Goal: Information Seeking & Learning: Compare options

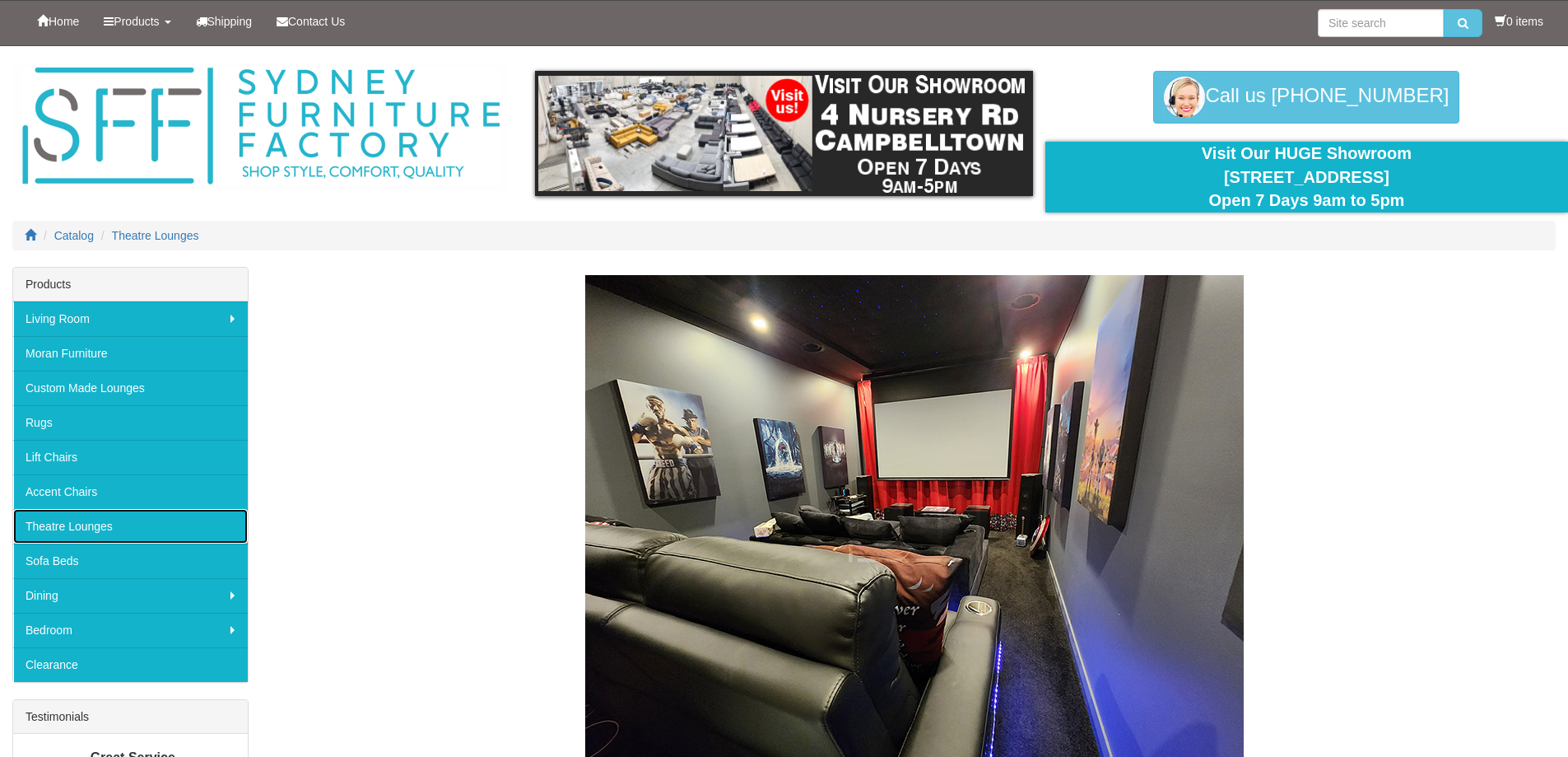
click at [112, 512] on link "Theatre Lounges" at bounding box center [130, 526] width 235 height 34
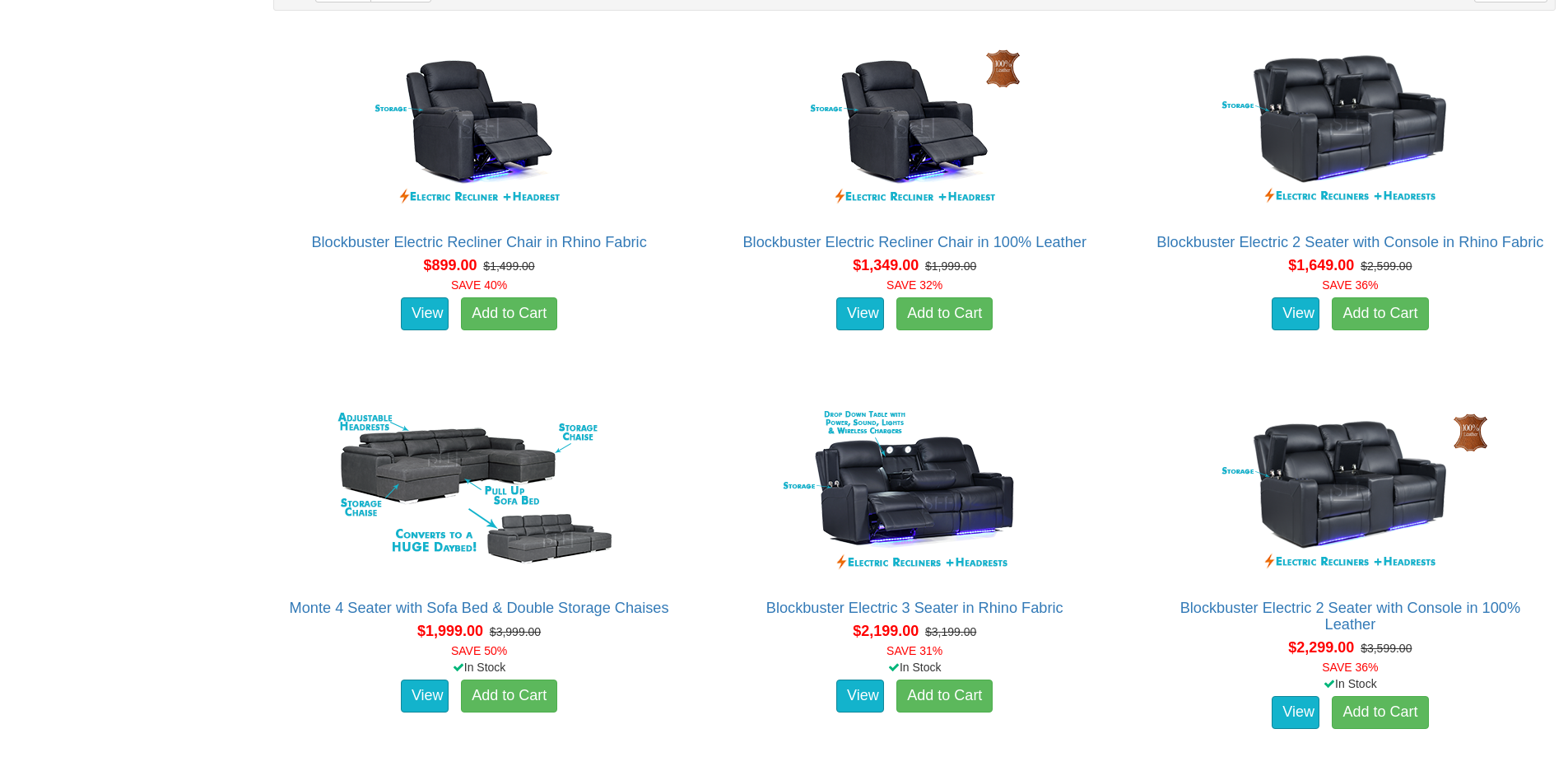
scroll to position [1152, 0]
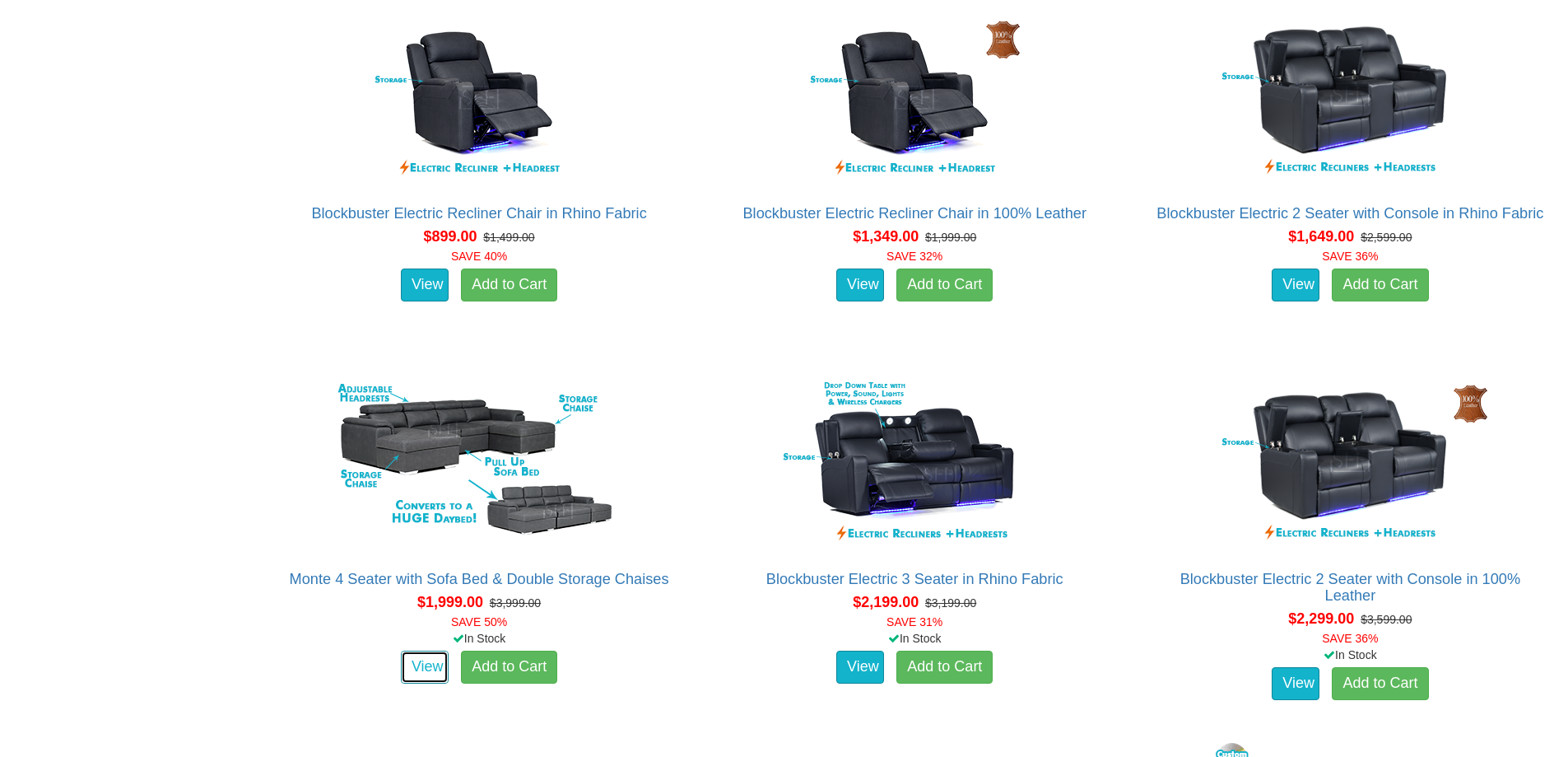
click at [404, 674] on link "View" at bounding box center [425, 667] width 47 height 33
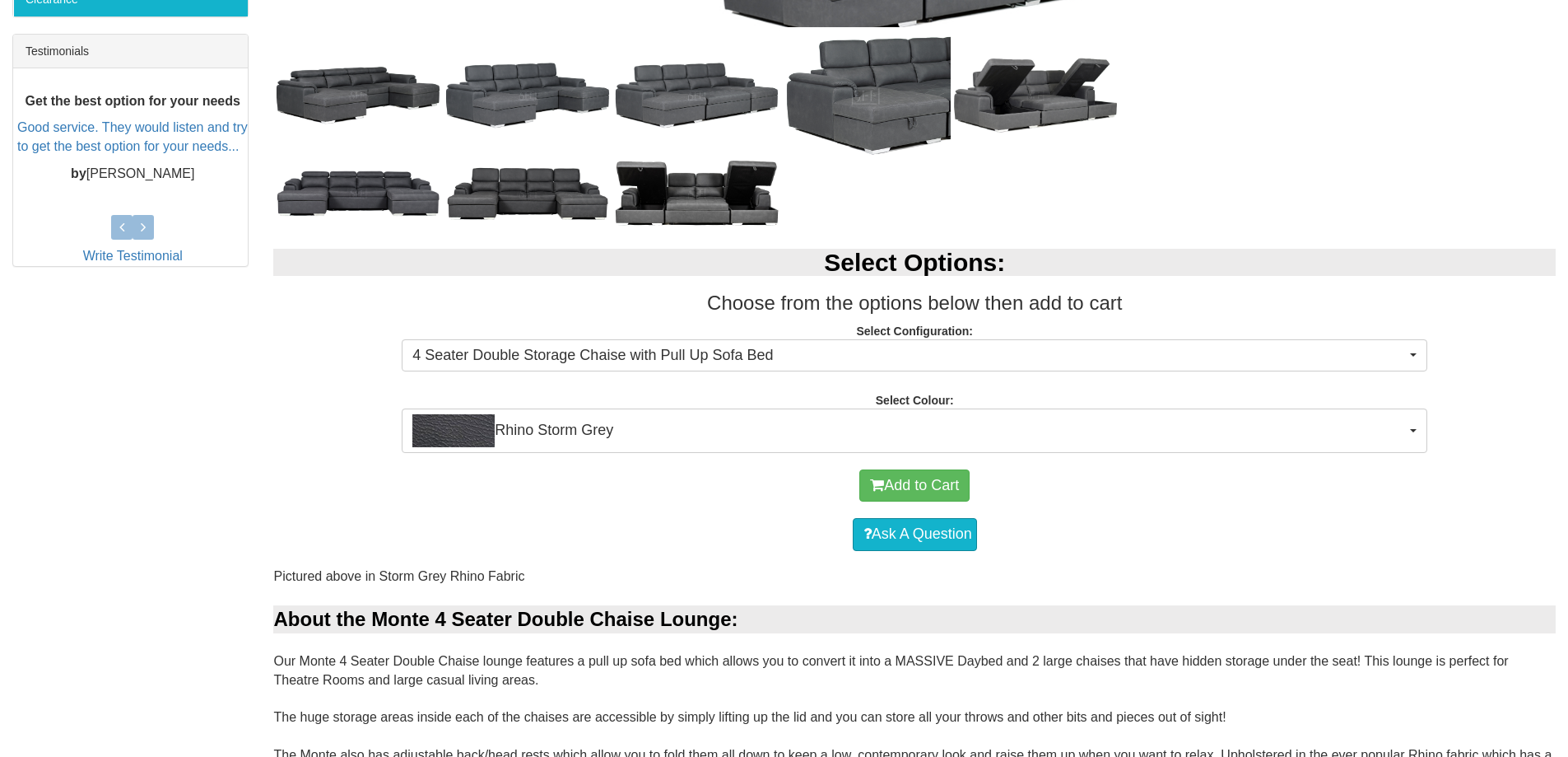
scroll to position [823, 0]
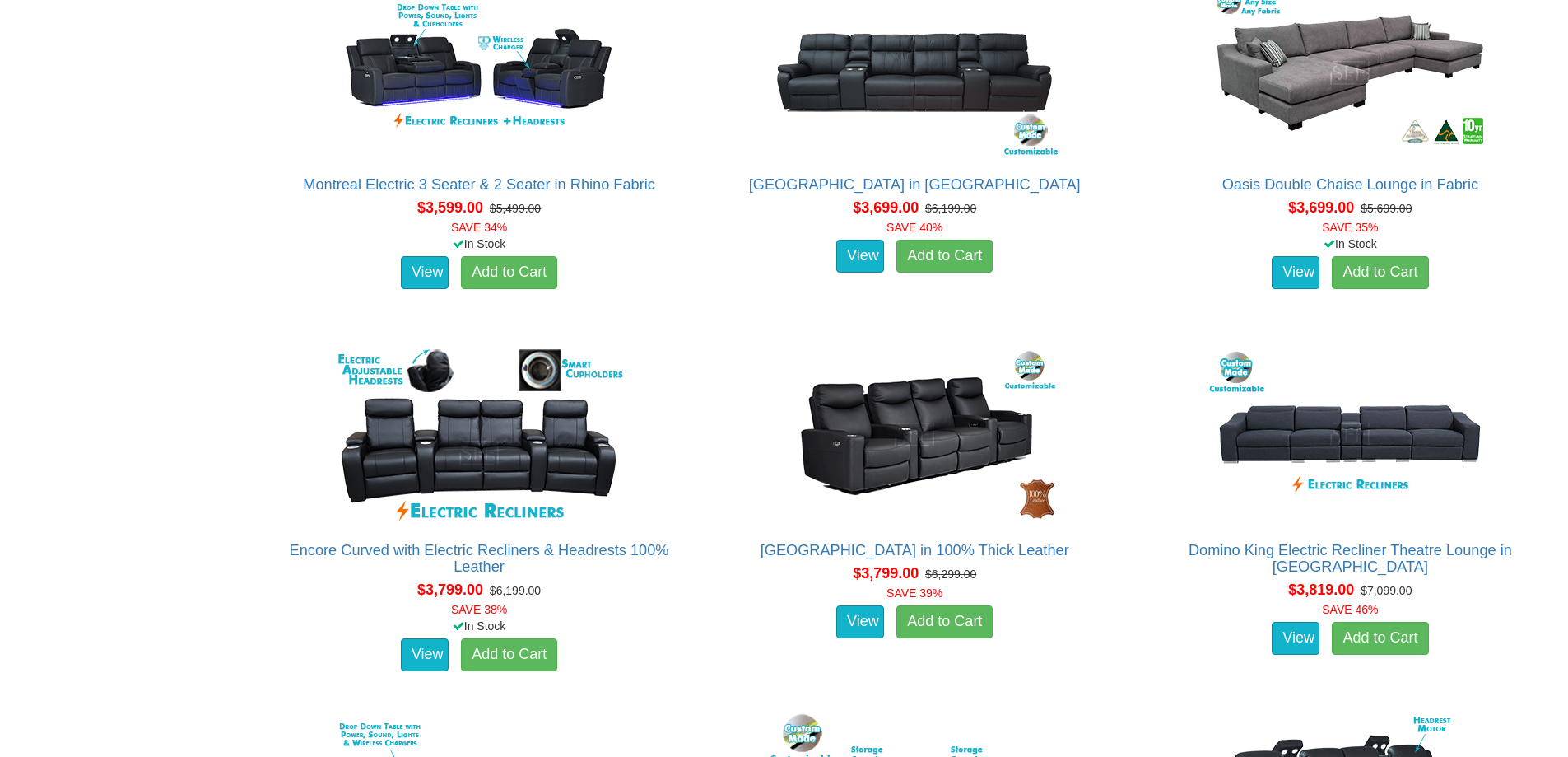
scroll to position [3376, 0]
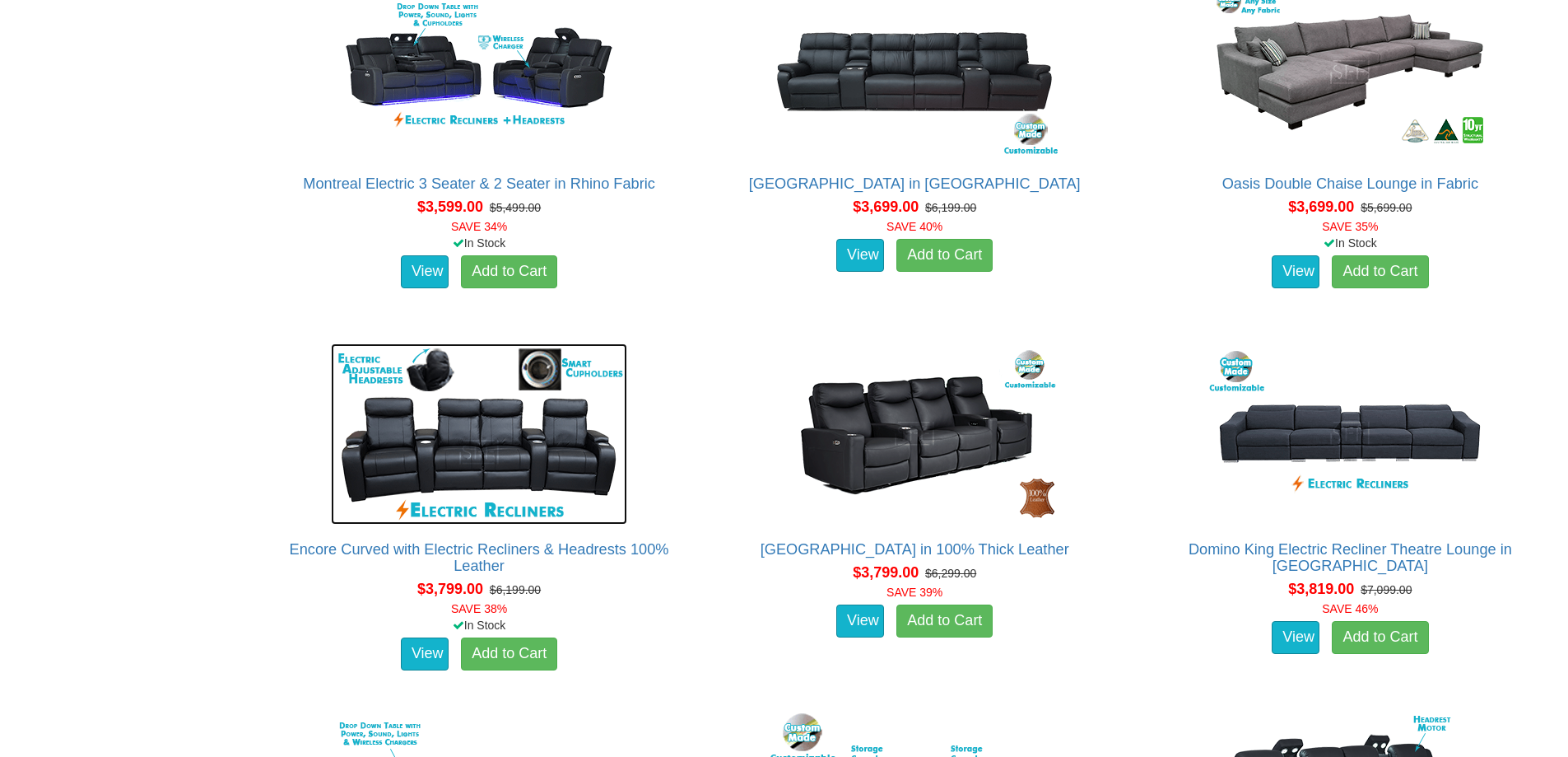
click at [500, 466] on img at bounding box center [479, 433] width 296 height 181
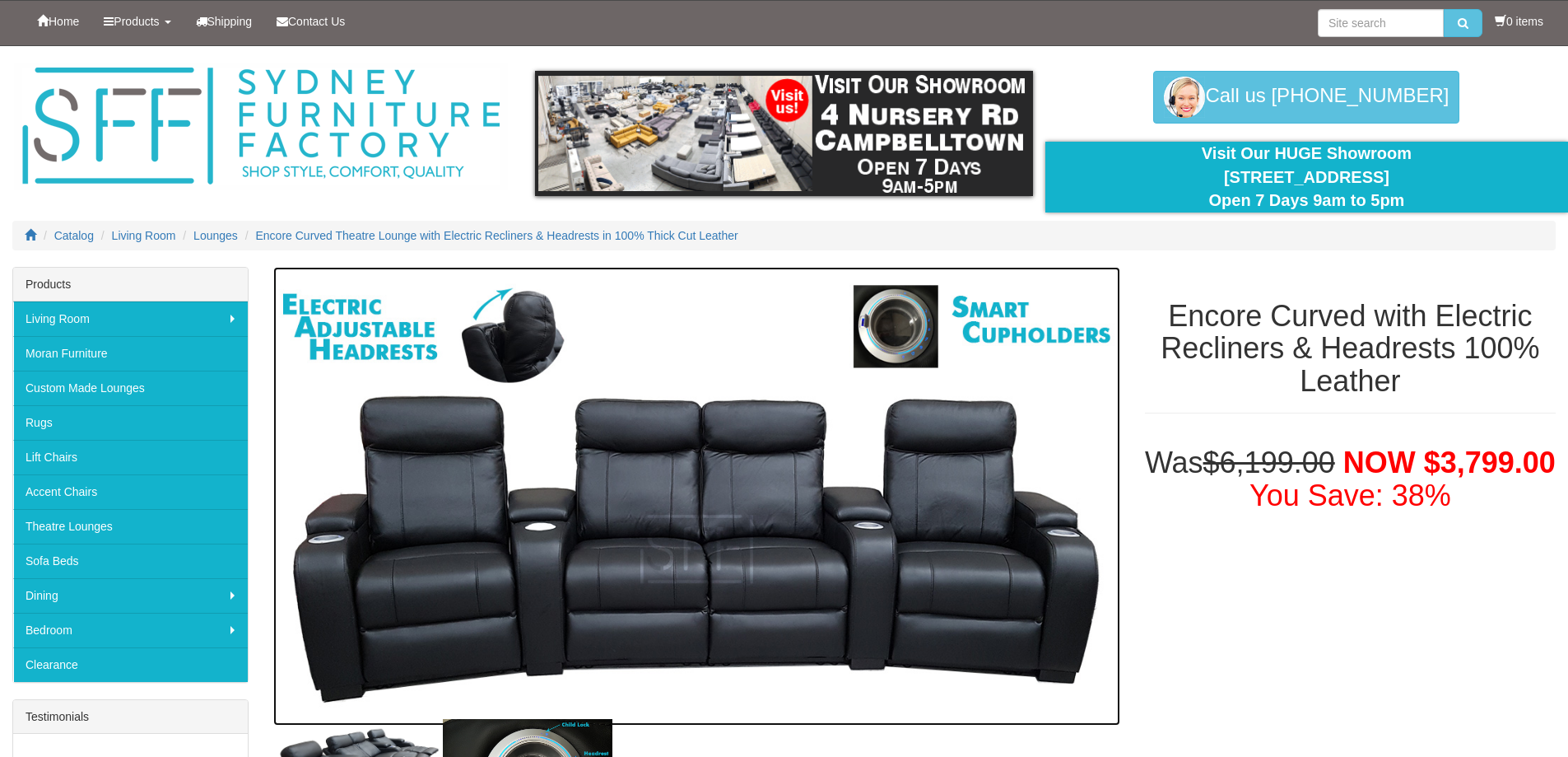
click at [906, 329] on img at bounding box center [696, 496] width 846 height 459
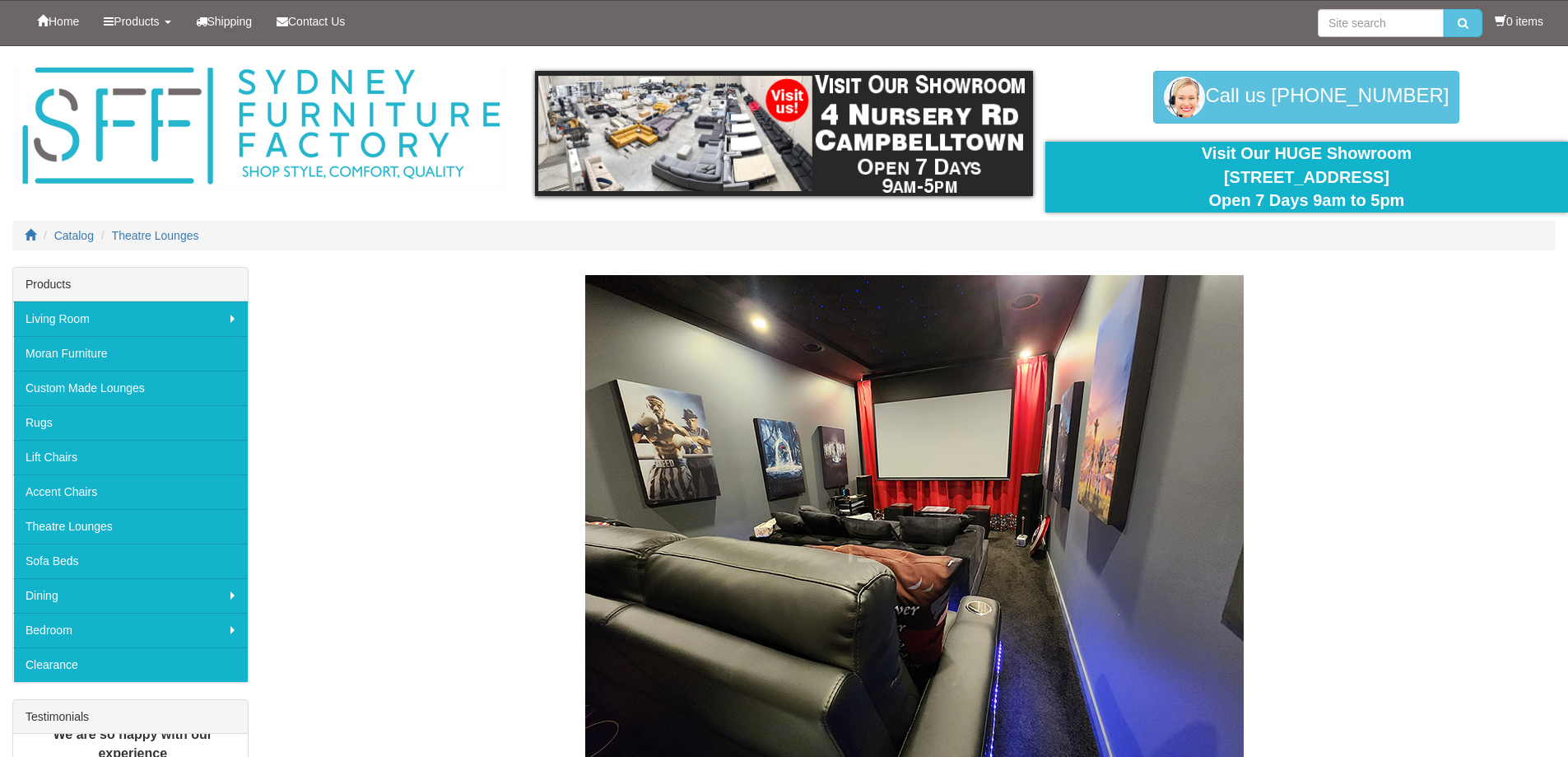
scroll to position [3376, 0]
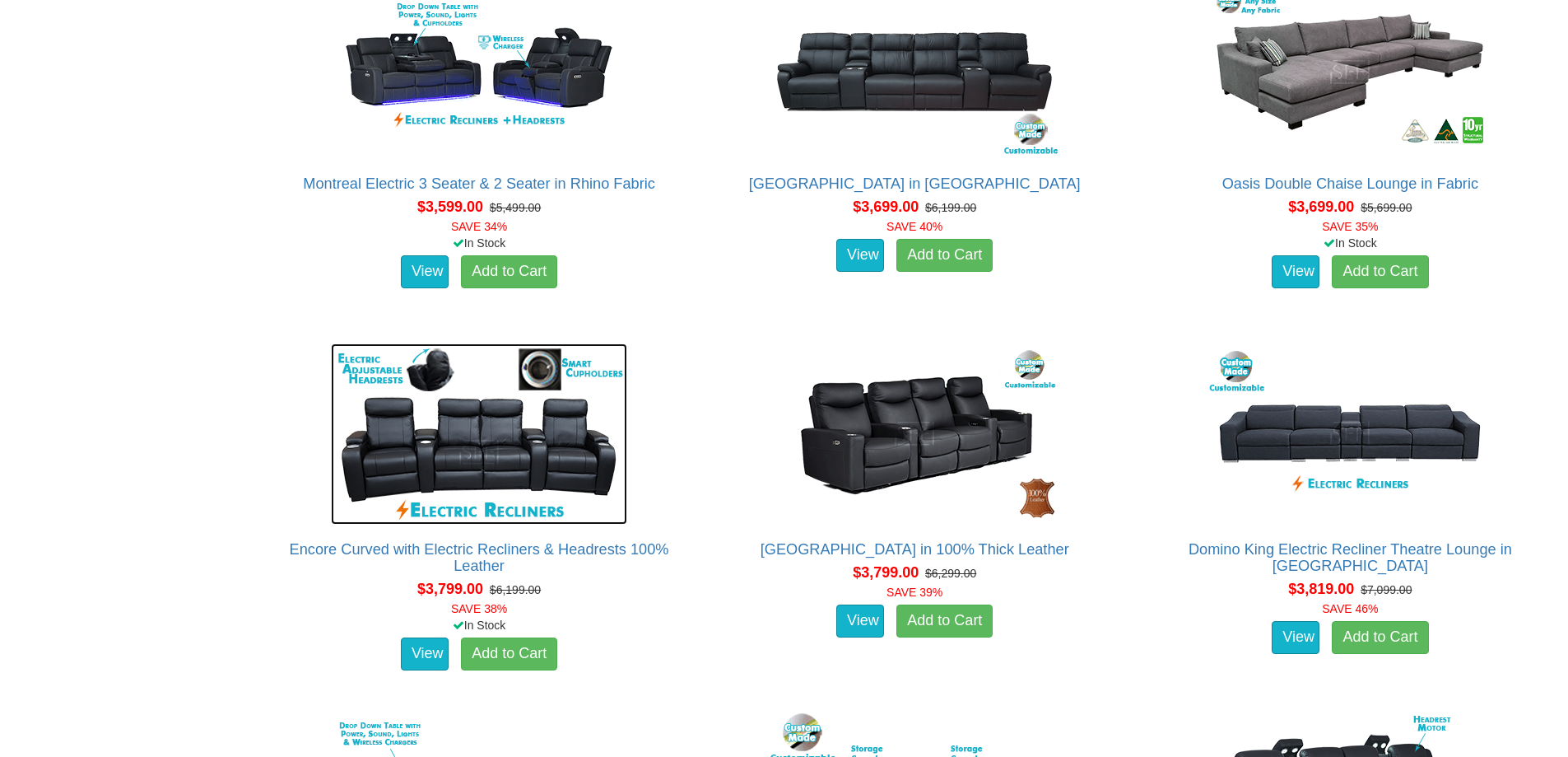
click at [551, 445] on img at bounding box center [479, 433] width 296 height 181
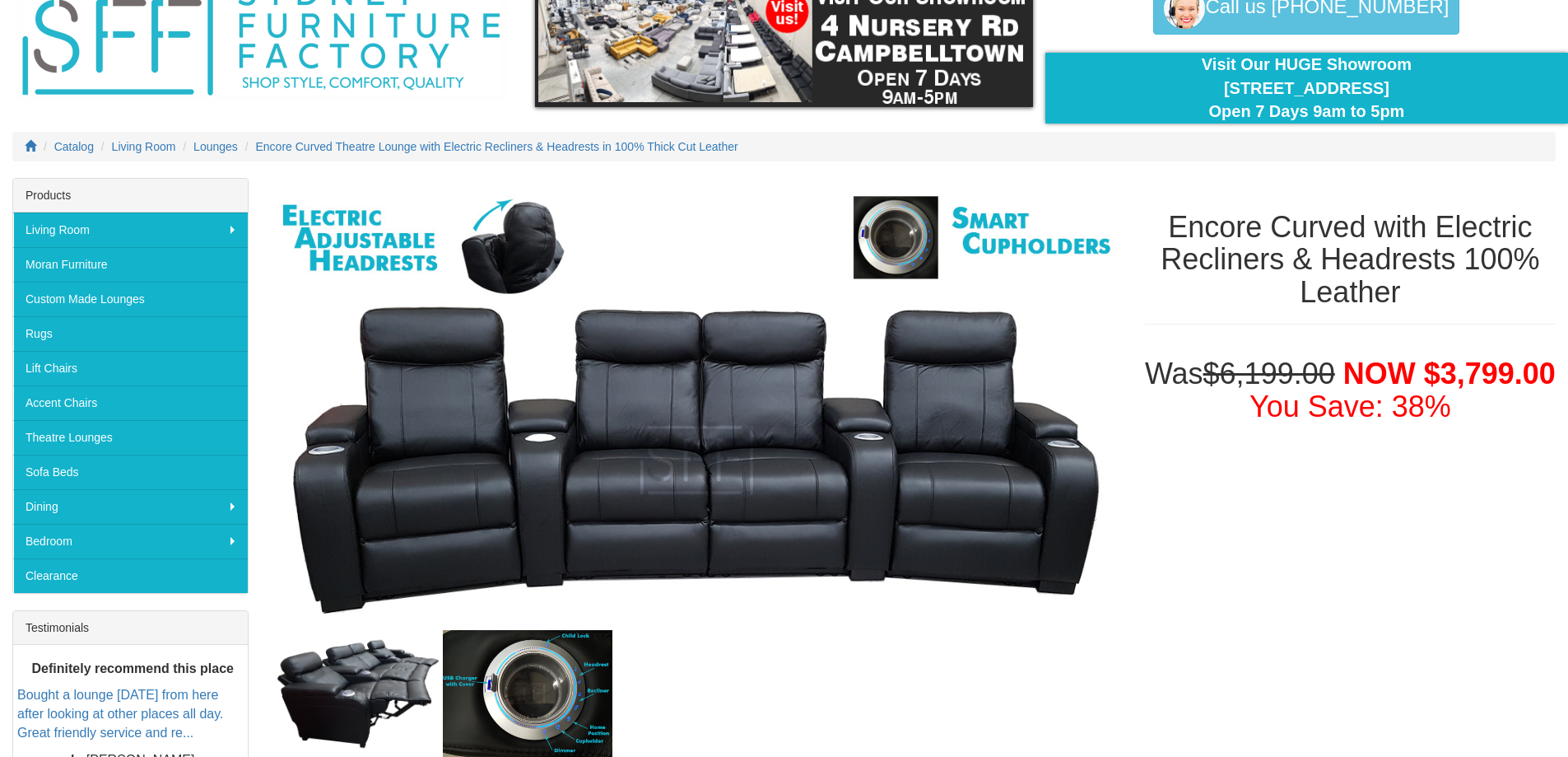
scroll to position [247, 0]
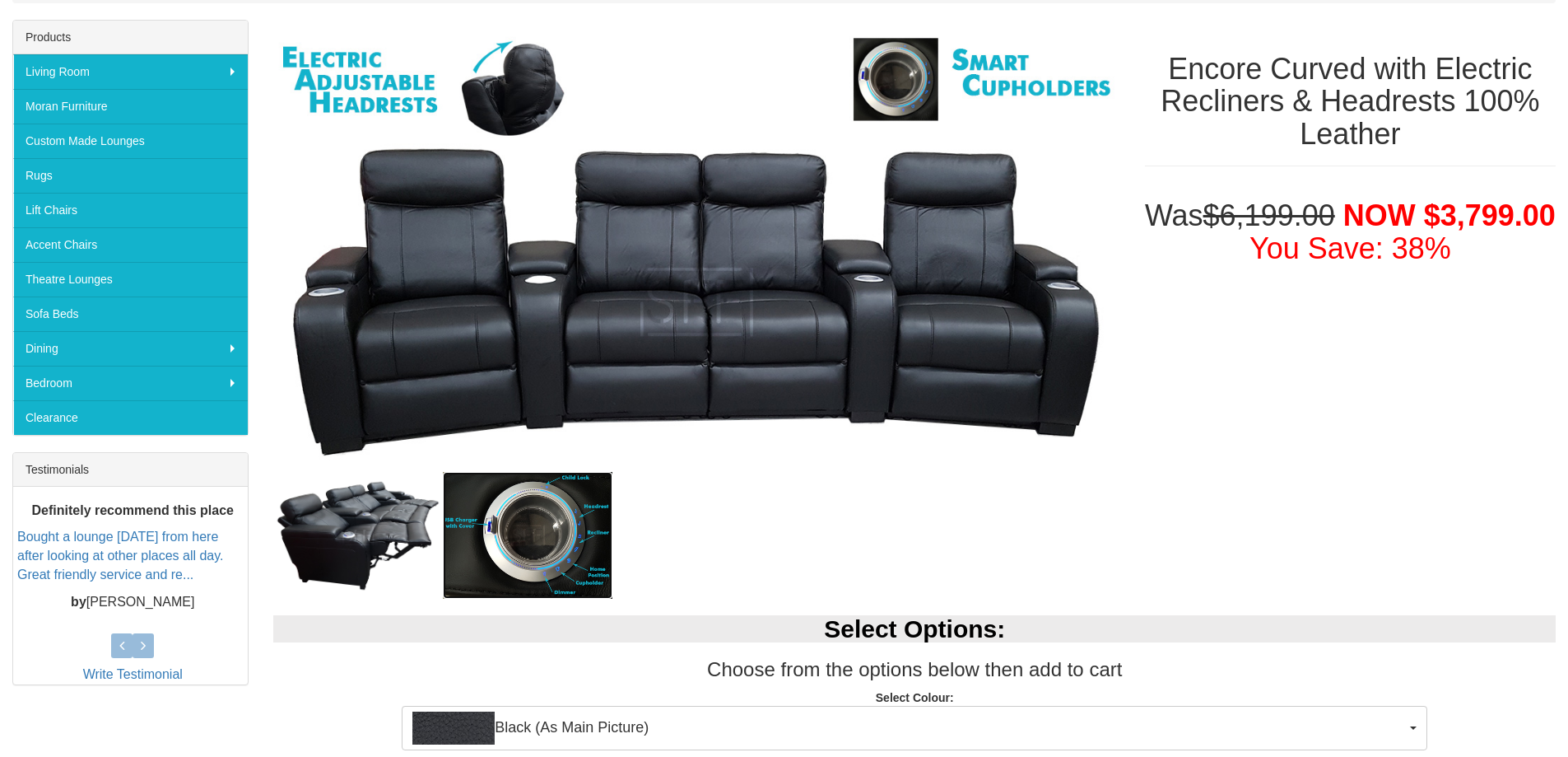
click at [556, 537] on img at bounding box center [527, 535] width 170 height 126
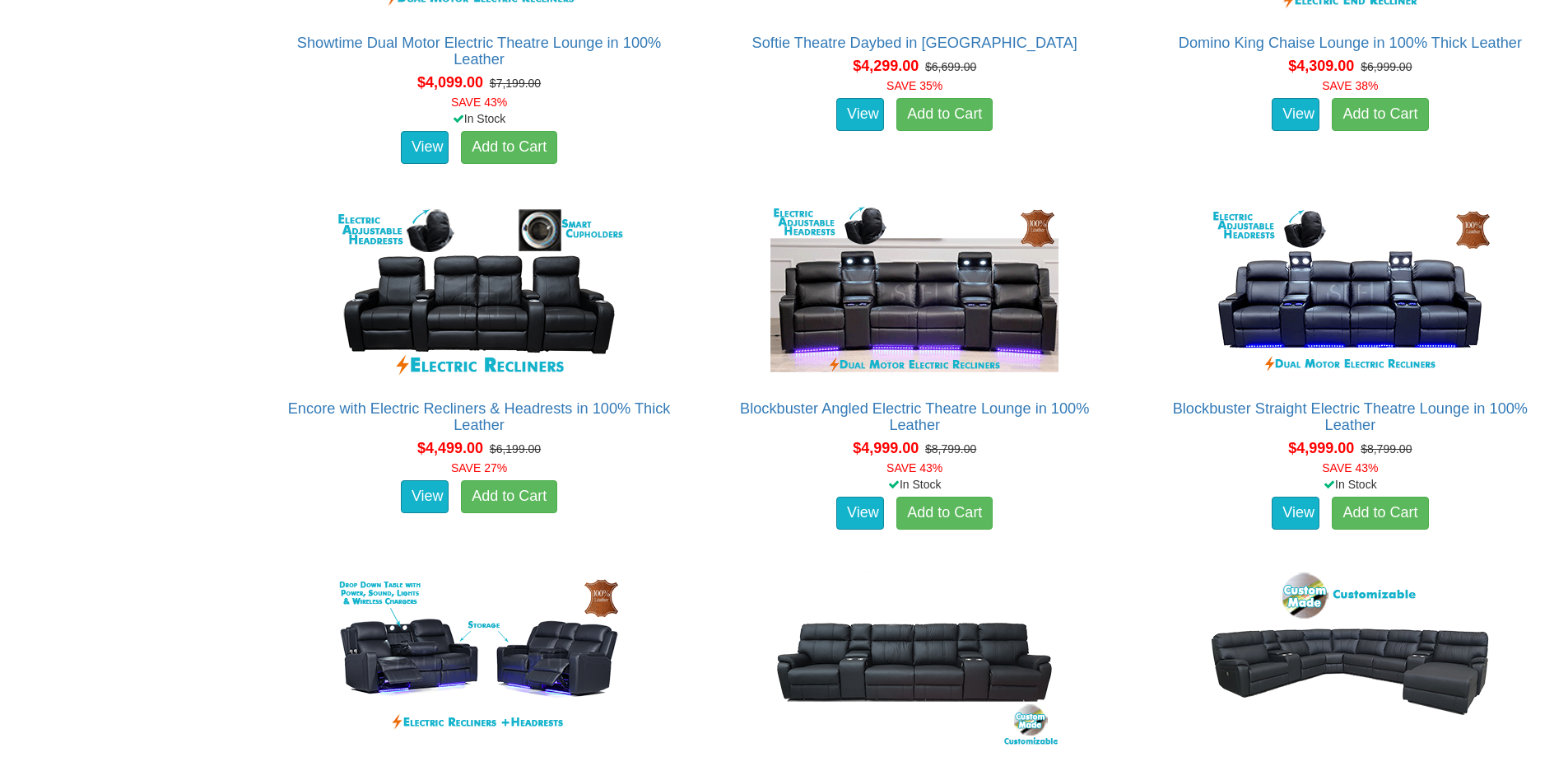
scroll to position [4775, 0]
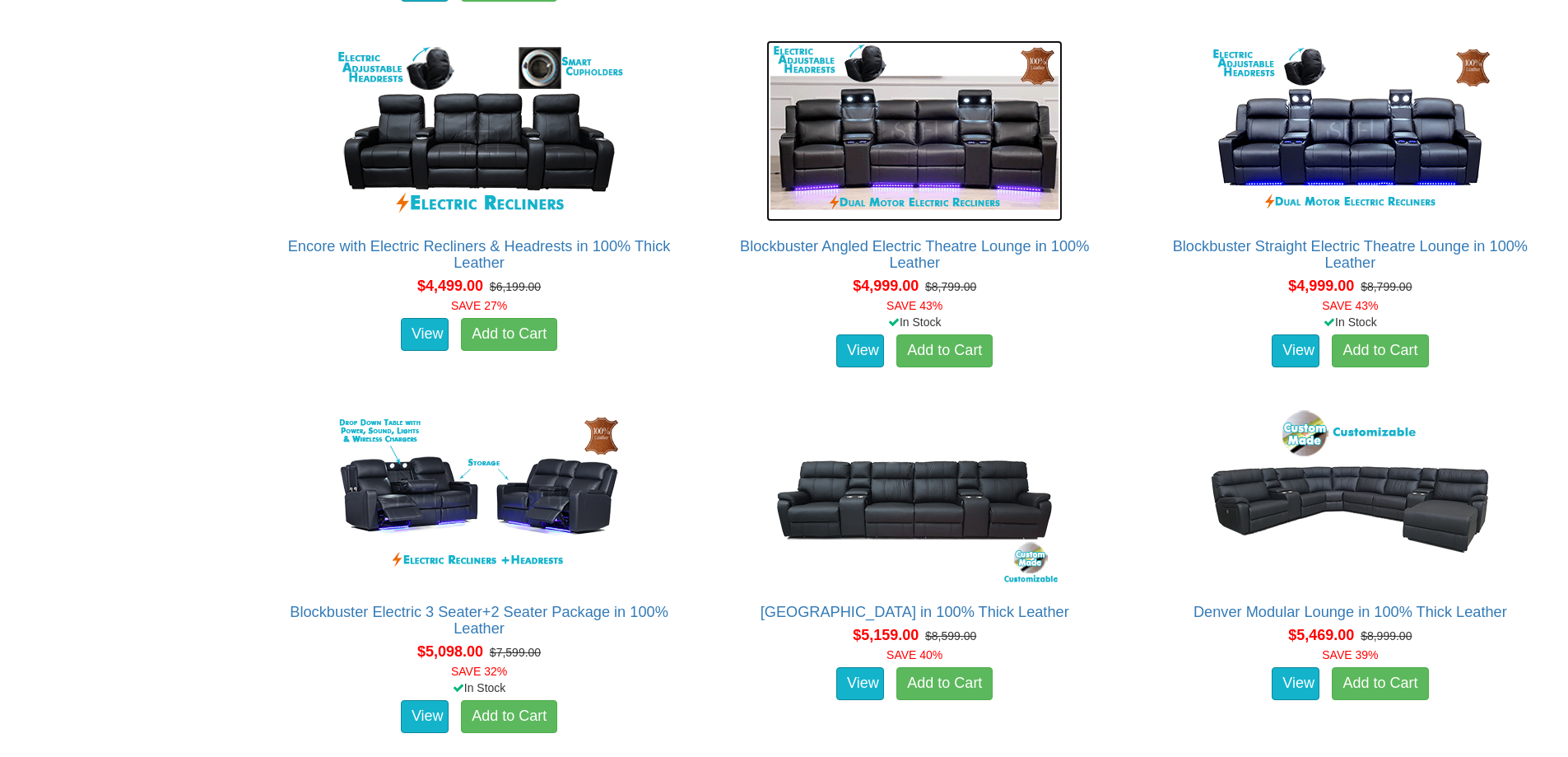
click at [914, 150] on img at bounding box center [915, 130] width 296 height 181
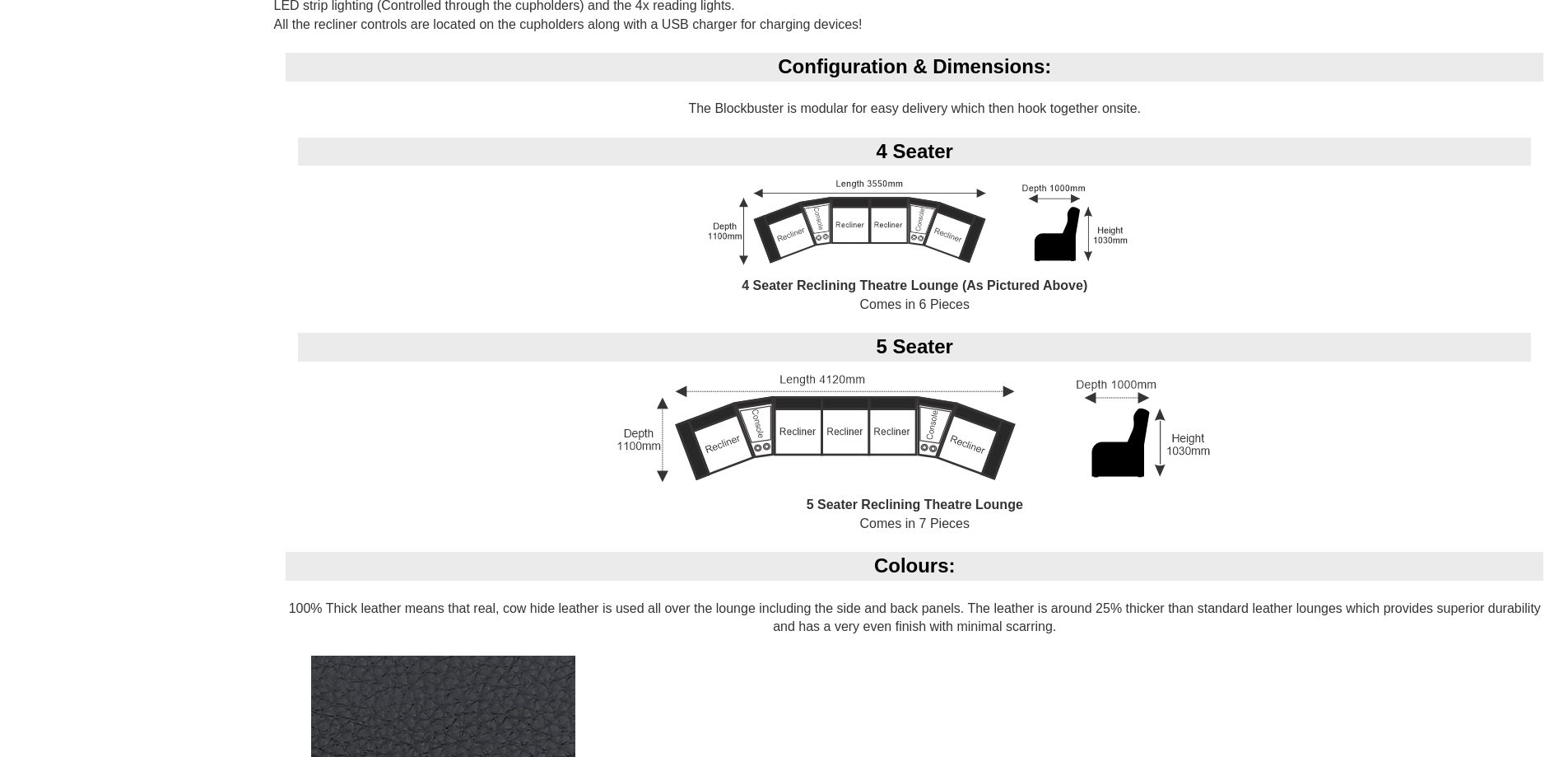
scroll to position [1204, 0]
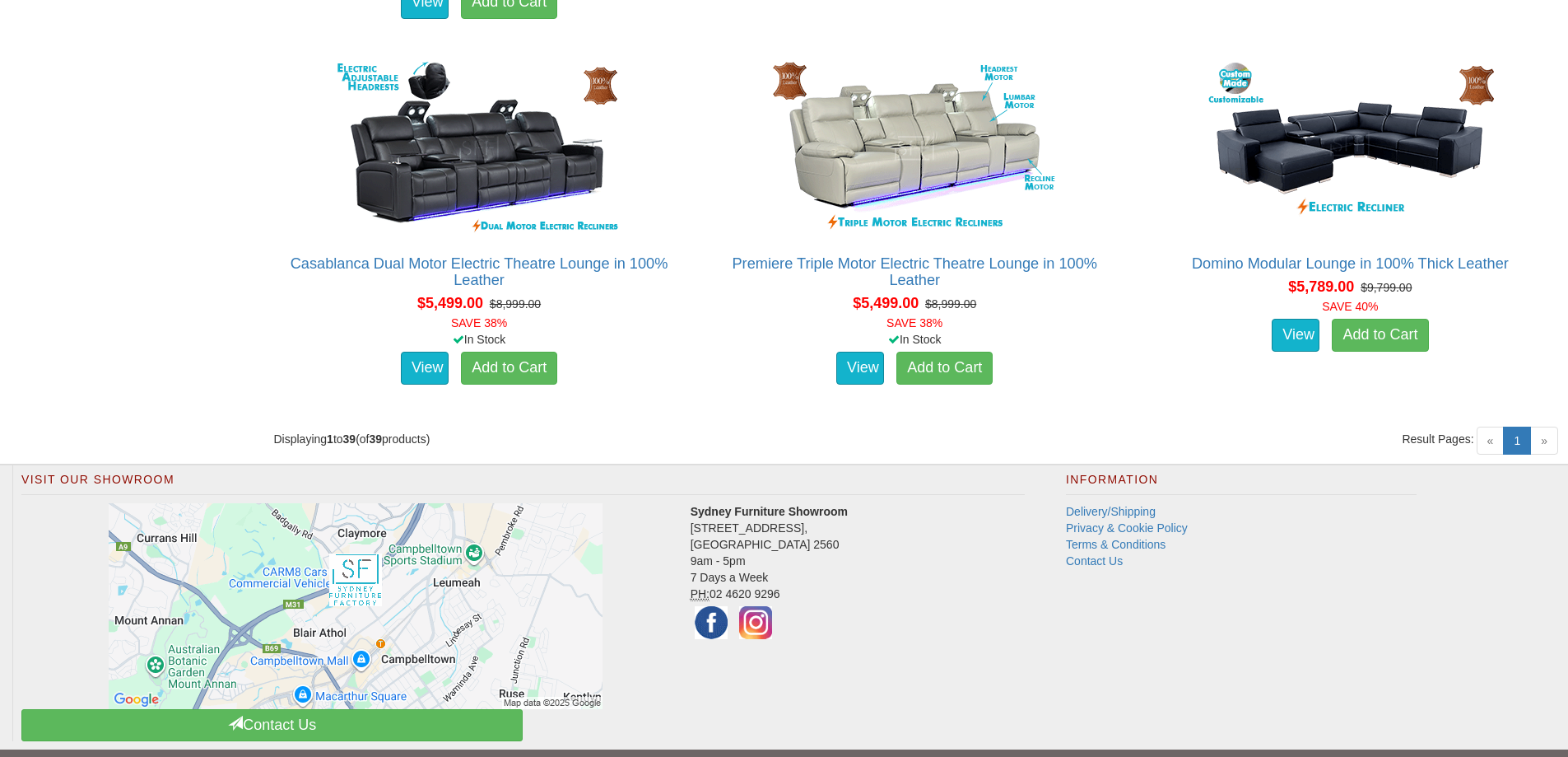
scroll to position [5524, 0]
